Goal: Go to known website: Go to known website

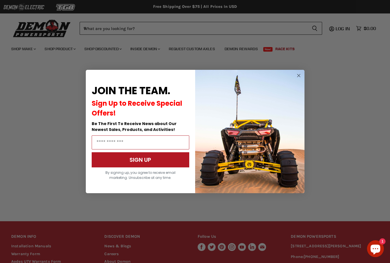
scroll to position [73, 0]
